Goal: Task Accomplishment & Management: Complete application form

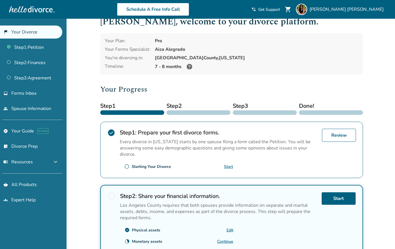
scroll to position [59, 0]
click at [337, 128] on link "Review" at bounding box center [339, 134] width 34 height 13
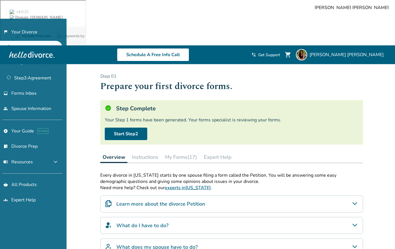
click at [157, 151] on button "Instructions" at bounding box center [145, 156] width 31 height 11
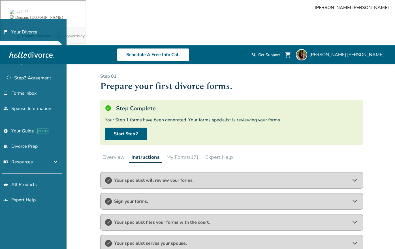
click at [188, 151] on button "My Forms (17)" at bounding box center [182, 156] width 37 height 11
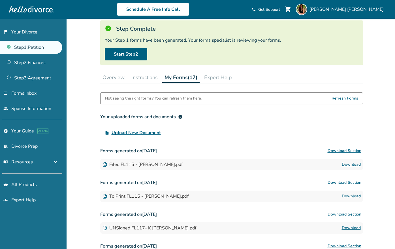
scroll to position [82, 0]
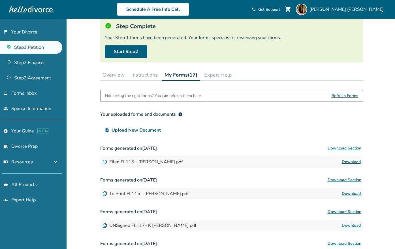
click at [348, 158] on link "Download" at bounding box center [351, 161] width 19 height 7
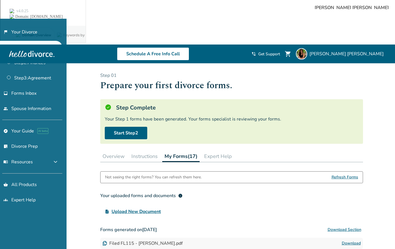
scroll to position [0, 0]
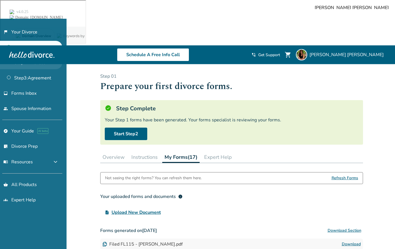
click at [43, 63] on link "Step 2 : Finances" at bounding box center [31, 62] width 62 height 13
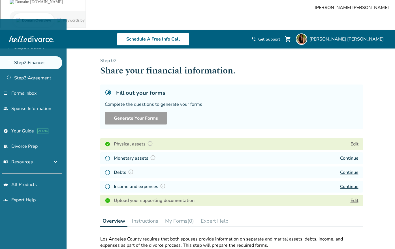
scroll to position [16, 0]
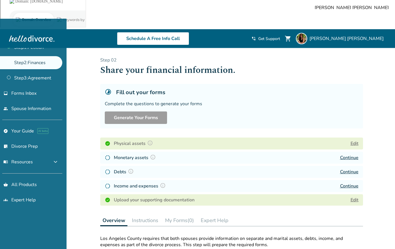
click at [350, 154] on link "Continue" at bounding box center [349, 157] width 18 height 6
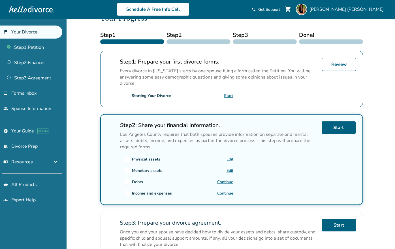
scroll to position [87, 0]
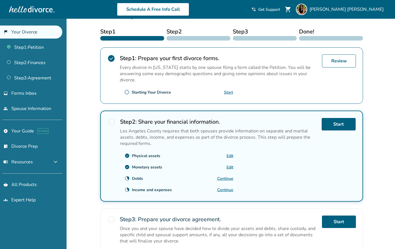
click at [227, 178] on link "Continue" at bounding box center [225, 177] width 16 height 5
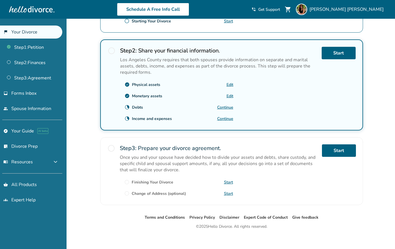
scroll to position [0, 0]
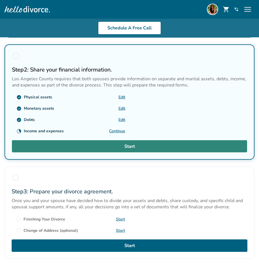
scroll to position [232, 0]
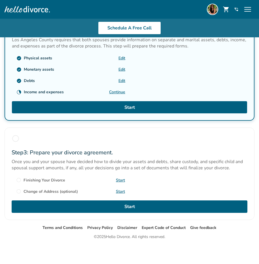
click at [117, 90] on link "Continue" at bounding box center [117, 91] width 16 height 5
